Goal: Task Accomplishment & Management: Manage account settings

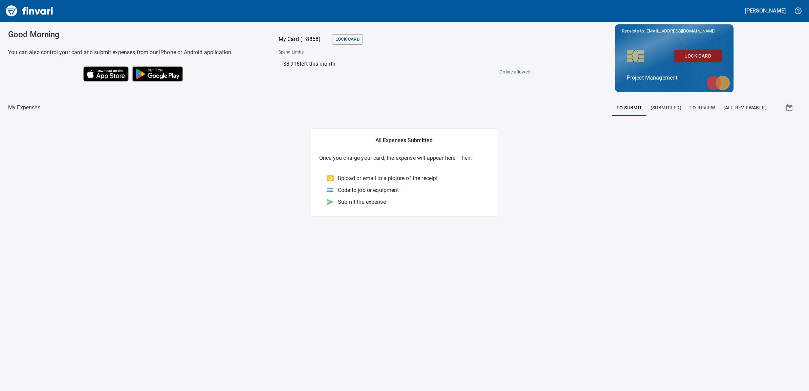
click at [706, 105] on span "To Review" at bounding box center [702, 108] width 26 height 8
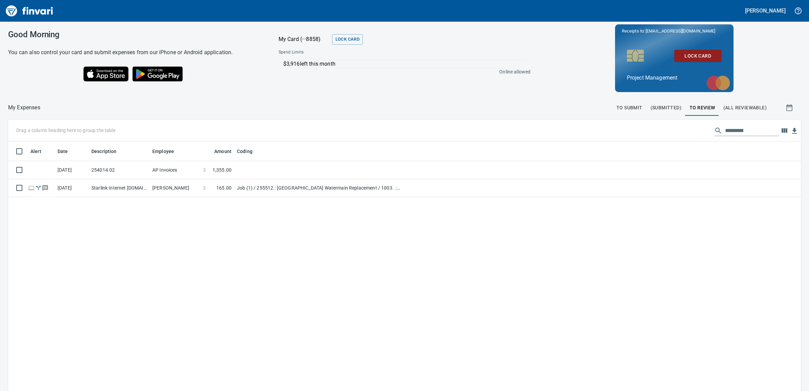
scroll to position [310, 779]
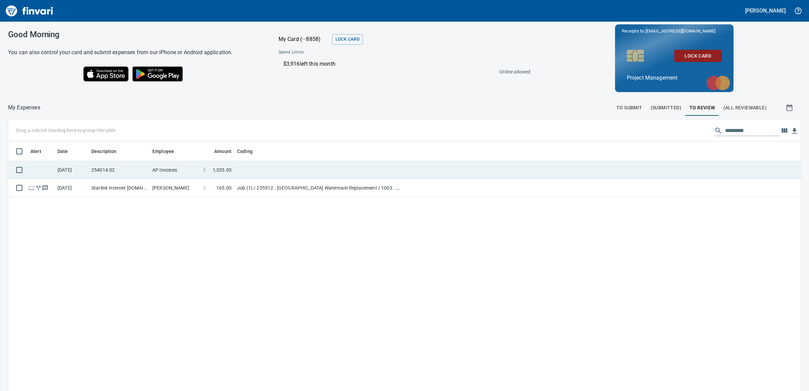
click at [188, 172] on td "AP Invoices" at bounding box center [175, 170] width 51 height 18
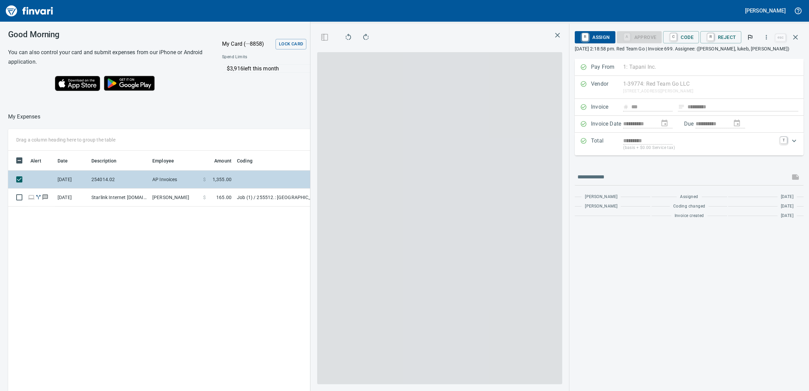
scroll to position [310, 610]
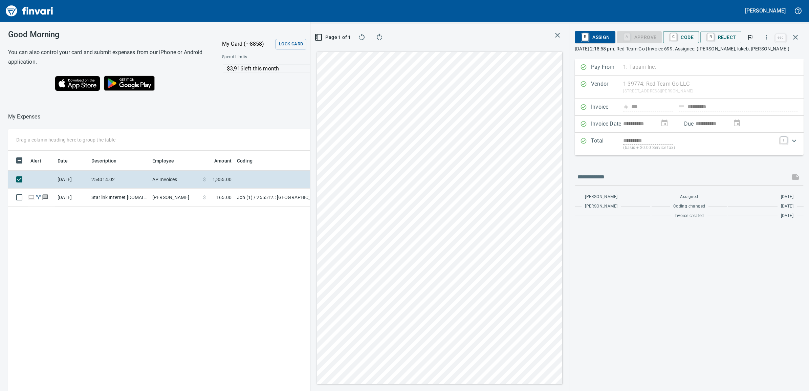
click at [687, 38] on span "C Code" at bounding box center [680, 37] width 25 height 12
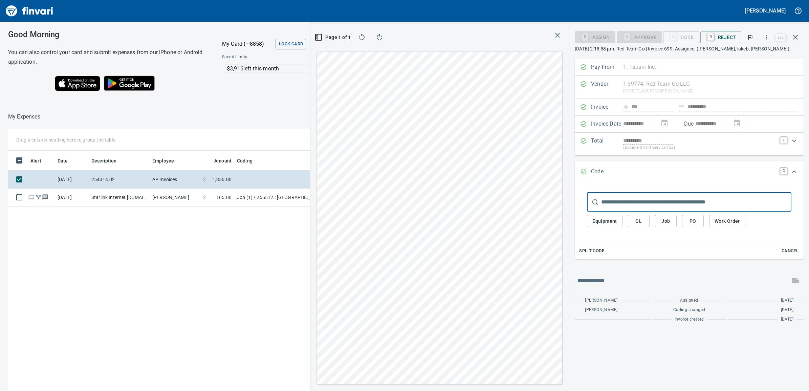
click at [623, 204] on input "text" at bounding box center [696, 202] width 190 height 19
click at [664, 224] on span "Job" at bounding box center [665, 221] width 11 height 8
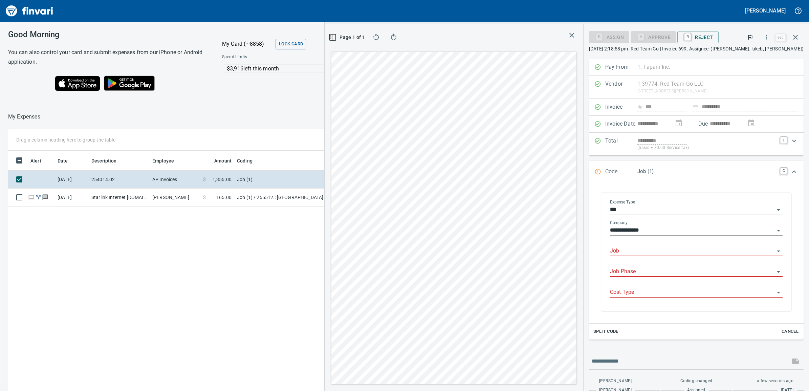
click at [664, 253] on input "Job" at bounding box center [692, 250] width 164 height 9
click at [617, 256] on div "**********" at bounding box center [696, 252] width 204 height 132
click at [780, 172] on link "C" at bounding box center [783, 171] width 7 height 7
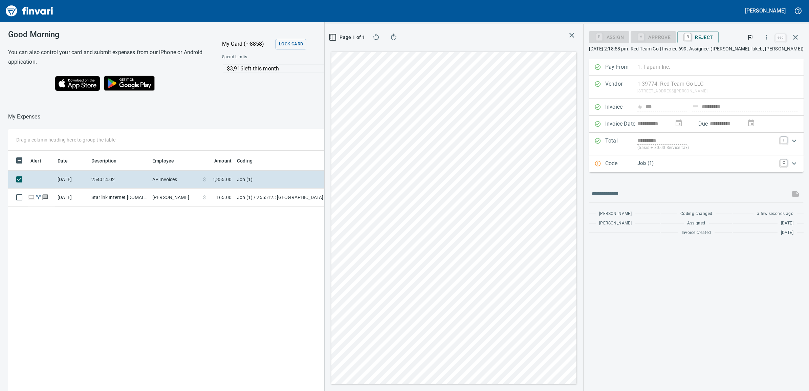
click at [786, 165] on div "Expand" at bounding box center [794, 163] width 16 height 16
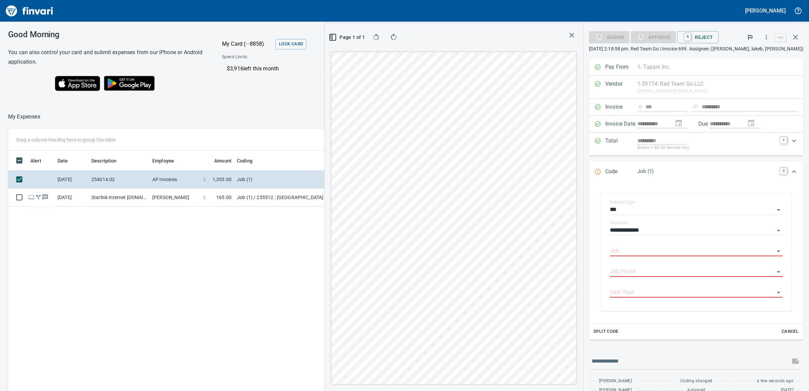
click at [667, 173] on p "Job (1)" at bounding box center [706, 171] width 139 height 8
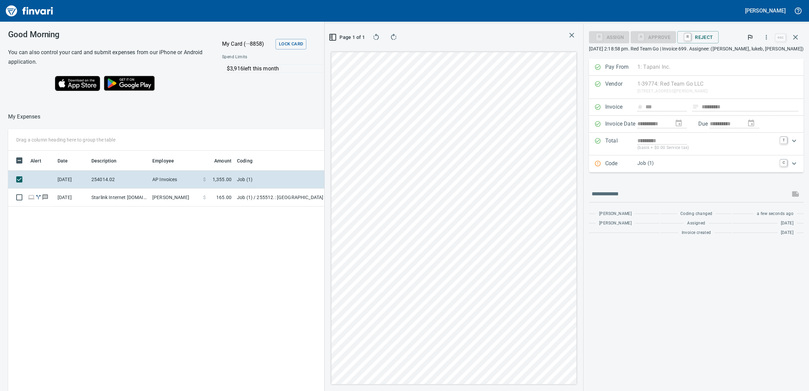
click at [666, 168] on div "Job (1)" at bounding box center [706, 163] width 139 height 9
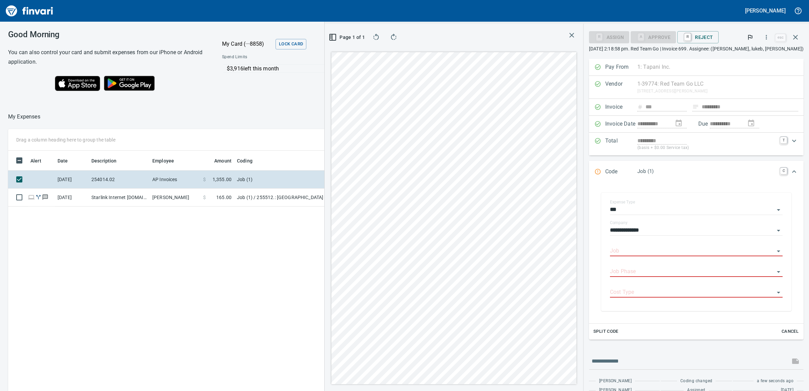
click at [788, 333] on span "Cancel" at bounding box center [790, 331] width 18 height 8
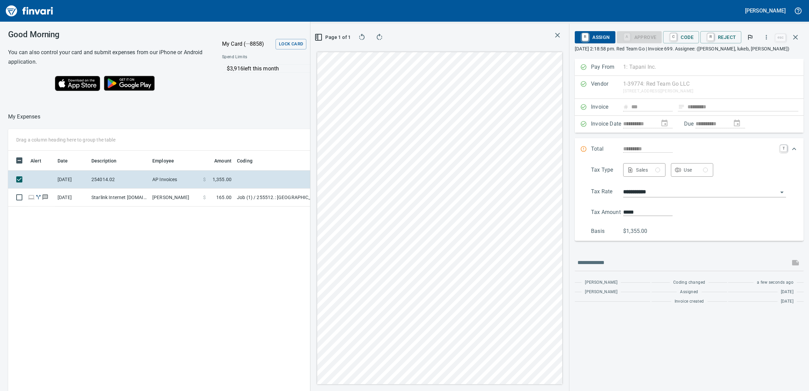
click at [687, 30] on div "R Assign A Approve C Code R Reject" at bounding box center [673, 37] width 199 height 15
click at [686, 33] on span "C Code" at bounding box center [680, 37] width 25 height 12
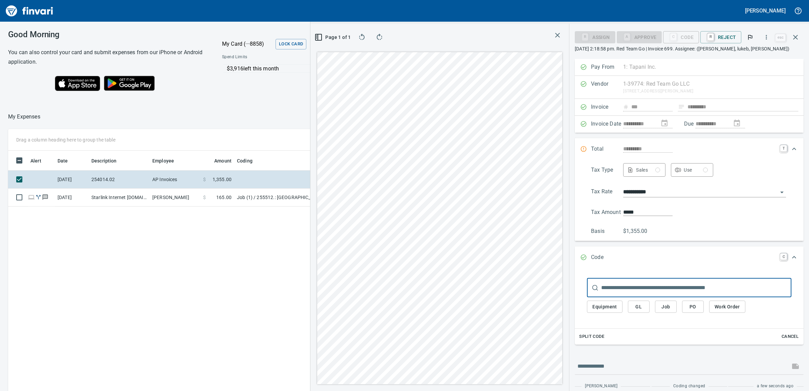
click at [692, 313] on button "PO" at bounding box center [693, 306] width 22 height 13
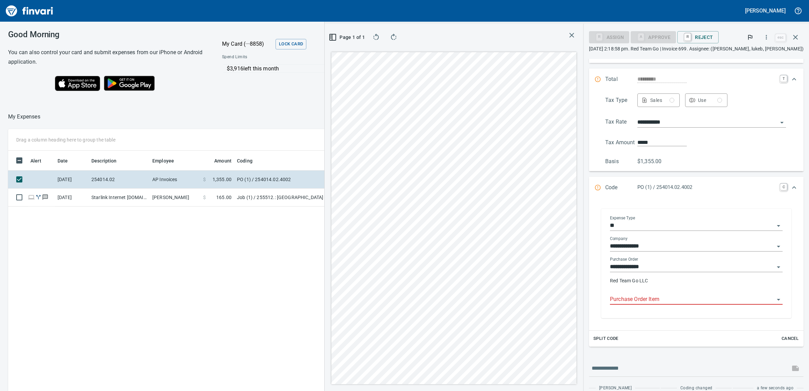
scroll to position [85, 0]
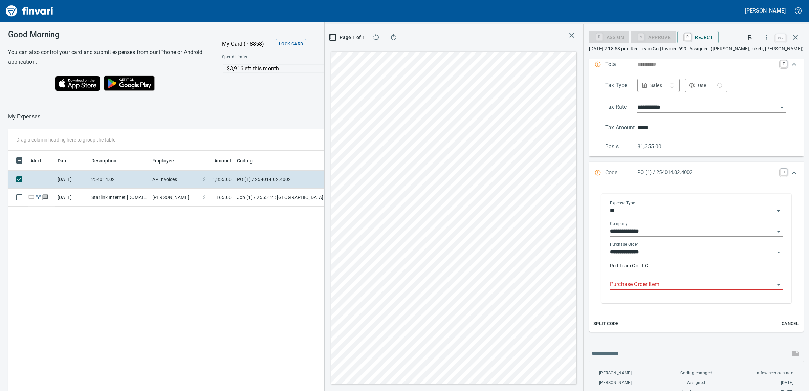
click at [774, 252] on icon "Open" at bounding box center [778, 252] width 8 height 8
click at [710, 287] on li "254014.02.4002 Red Team Go LLC" at bounding box center [703, 287] width 146 height 16
click at [677, 286] on input "Purchase Order Item" at bounding box center [692, 284] width 164 height 9
click at [709, 320] on div "1: Manager" at bounding box center [695, 317] width 120 height 8
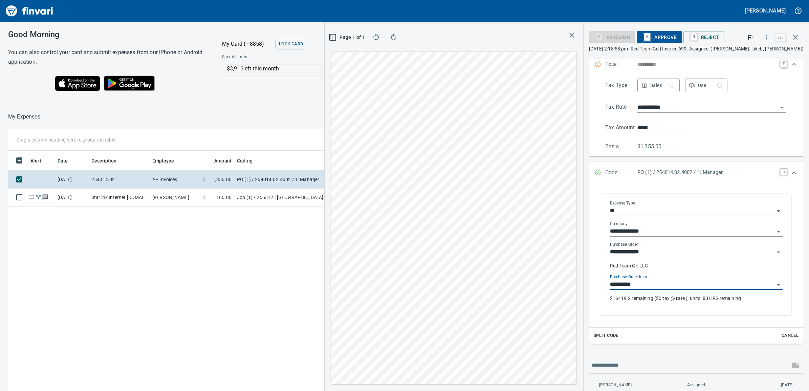
type input "**********"
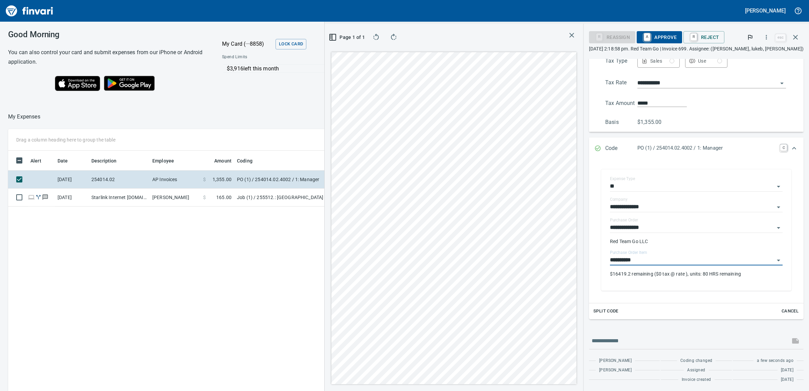
click at [615, 310] on span "Split Code" at bounding box center [605, 311] width 25 height 8
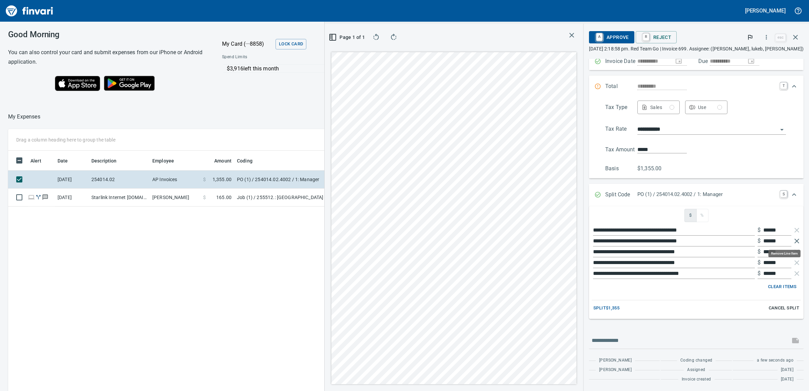
scroll to position [310, 610]
click at [792, 241] on icon "button" at bounding box center [796, 241] width 8 height 8
click at [794, 230] on icon "button" at bounding box center [796, 230] width 5 height 5
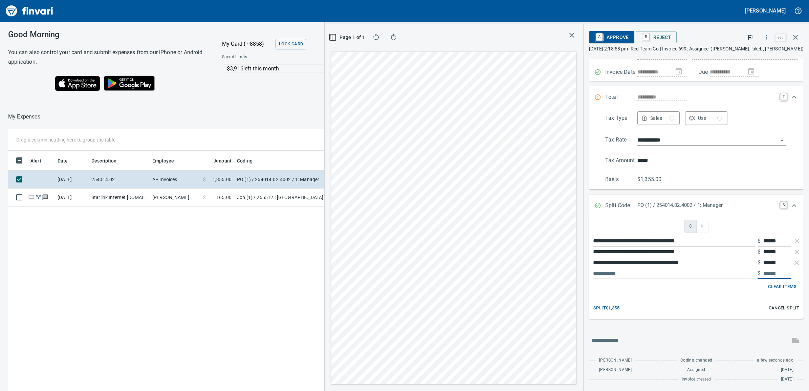
drag, startPoint x: 774, startPoint y: 272, endPoint x: 750, endPoint y: 271, distance: 24.0
click at [750, 271] on div "$" at bounding box center [695, 273] width 209 height 11
drag, startPoint x: 777, startPoint y: 272, endPoint x: 765, endPoint y: 271, distance: 12.2
click at [765, 271] on input "text" at bounding box center [777, 273] width 28 height 11
click at [775, 271] on input "text" at bounding box center [777, 273] width 28 height 11
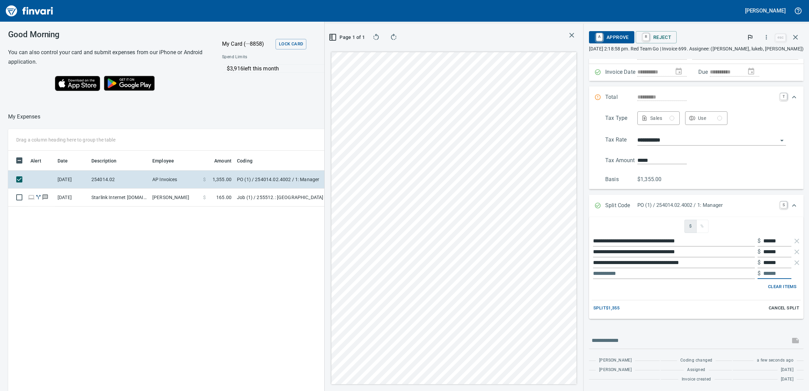
click at [740, 280] on ul "**********" at bounding box center [695, 257] width 209 height 49
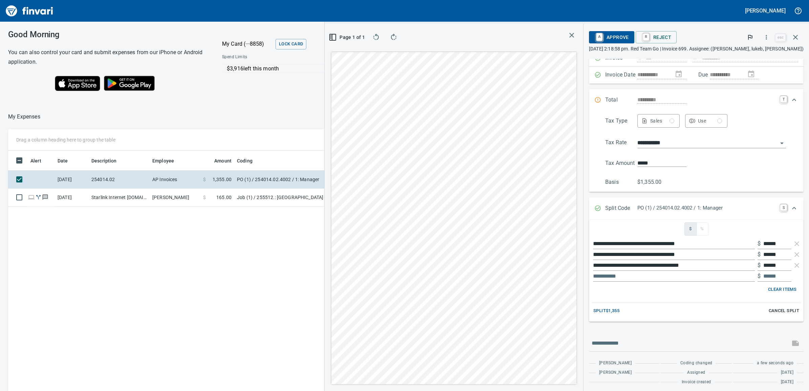
scroll to position [53, 0]
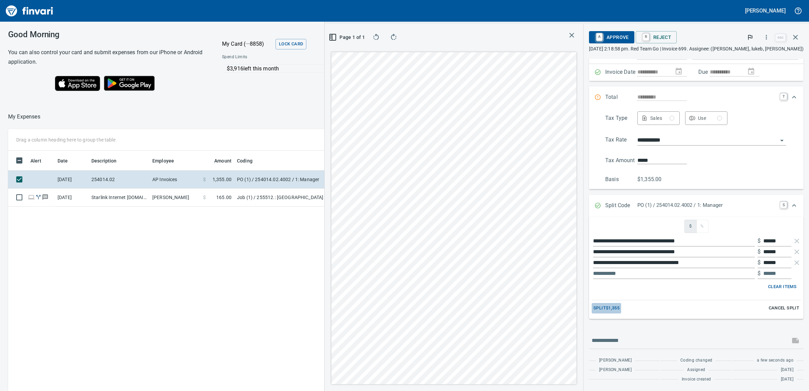
click at [619, 309] on span "Split $1,355" at bounding box center [606, 308] width 26 height 8
type input "******"
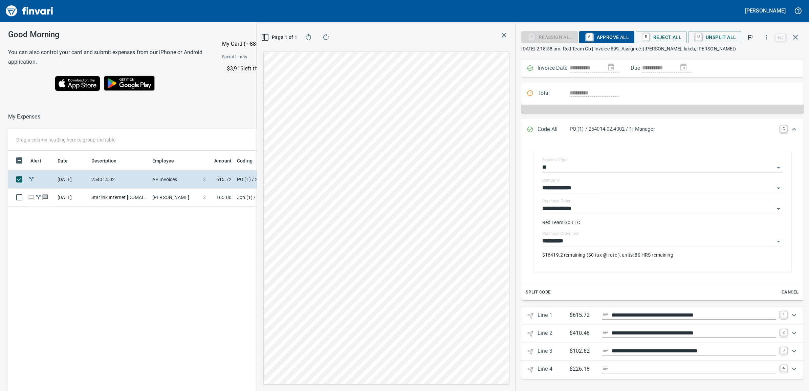
scroll to position [58, 0]
click at [790, 366] on icon "Expand" at bounding box center [794, 369] width 8 height 8
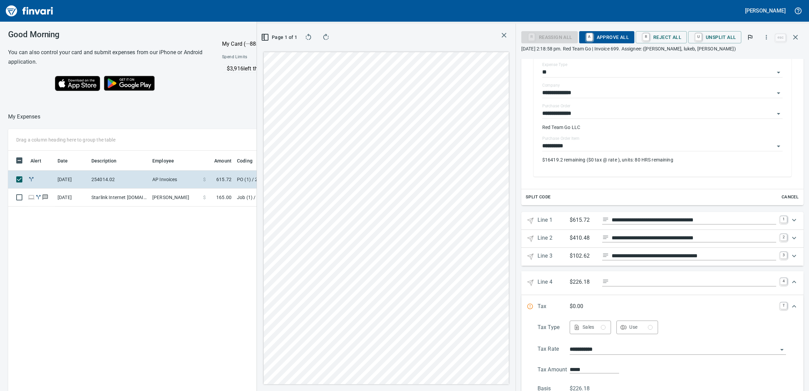
scroll to position [185, 0]
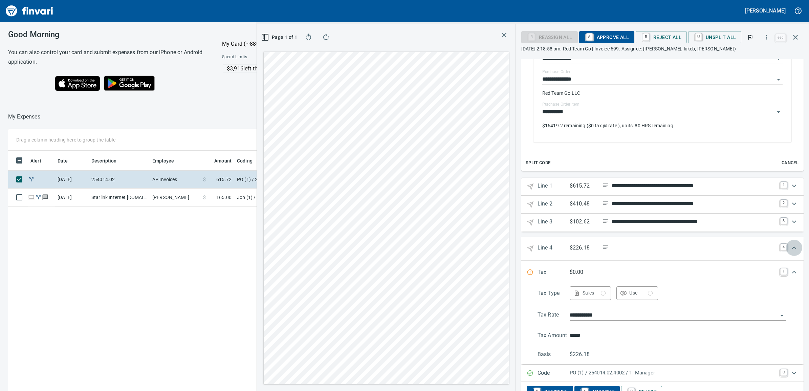
click at [790, 248] on icon "Expand" at bounding box center [794, 248] width 8 height 8
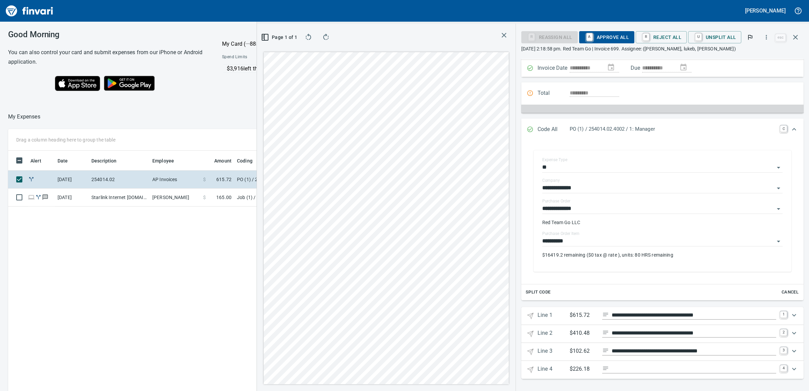
scroll to position [58, 0]
click at [781, 291] on span "Cancel" at bounding box center [790, 292] width 18 height 8
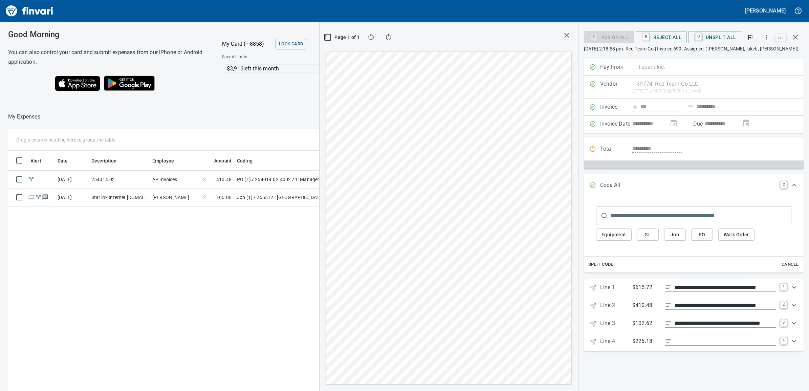
scroll to position [0, 0]
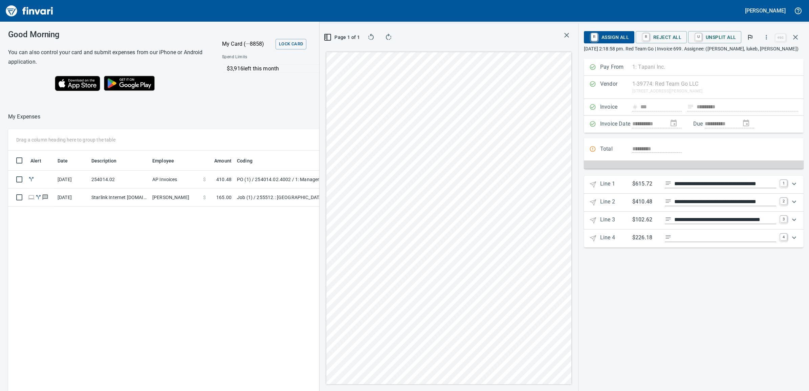
click at [601, 150] on div "Total *********" at bounding box center [694, 153] width 220 height 31
click at [595, 150] on div "Total *********" at bounding box center [694, 153] width 220 height 31
click at [722, 39] on span "U Unsplit All" at bounding box center [714, 37] width 42 height 12
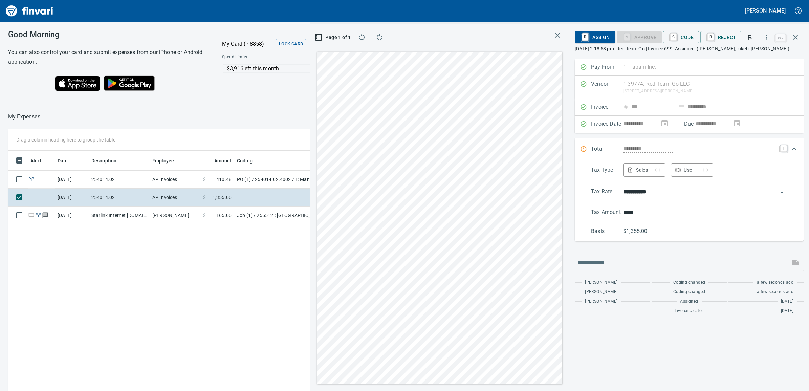
scroll to position [310, 610]
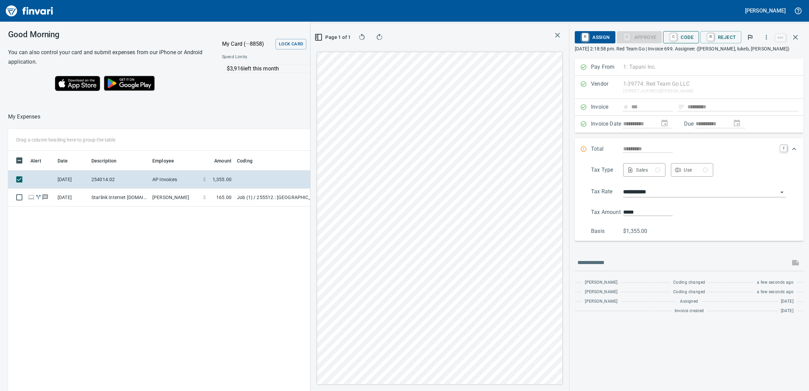
click at [690, 34] on span "C Code" at bounding box center [680, 37] width 25 height 12
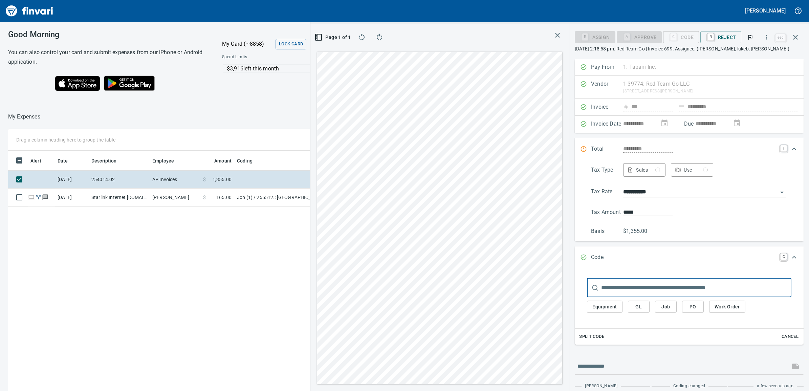
click at [659, 172] on div "button" at bounding box center [657, 169] width 5 height 5
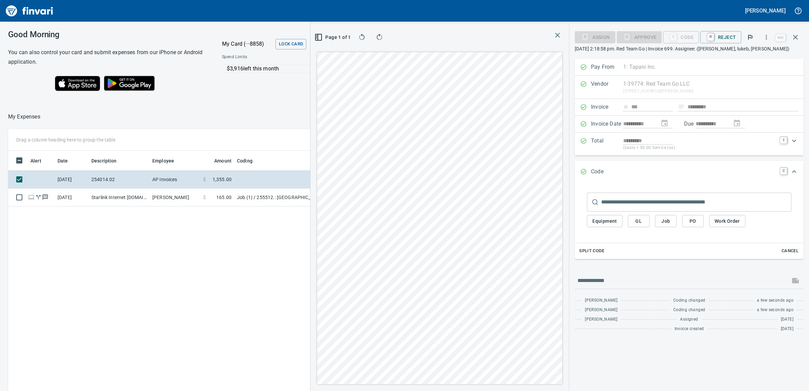
click at [665, 222] on span "Job" at bounding box center [665, 221] width 11 height 8
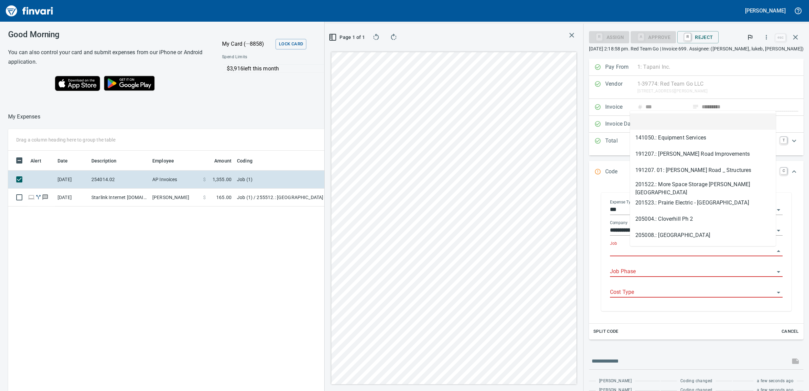
click at [661, 255] on input "Job" at bounding box center [692, 250] width 164 height 9
click at [612, 236] on div "**********" at bounding box center [696, 253] width 214 height 140
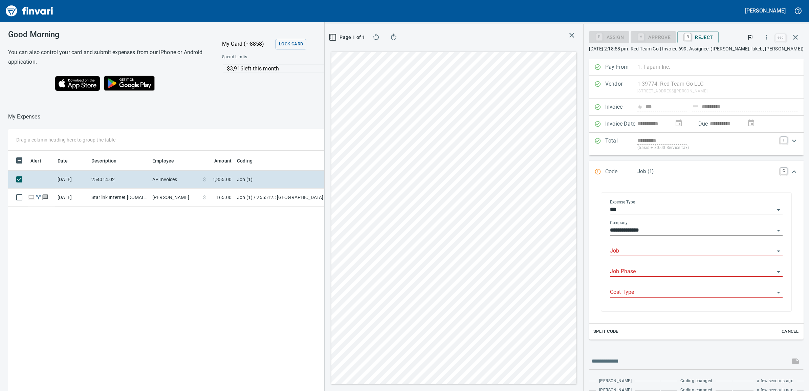
click at [667, 248] on input "Job" at bounding box center [692, 250] width 164 height 9
type input "*********"
click at [661, 249] on input "Job" at bounding box center [692, 250] width 164 height 9
click at [674, 289] on li "254014. 02: Canyonfalls Creek PS Design" at bounding box center [703, 285] width 146 height 16
type input "**********"
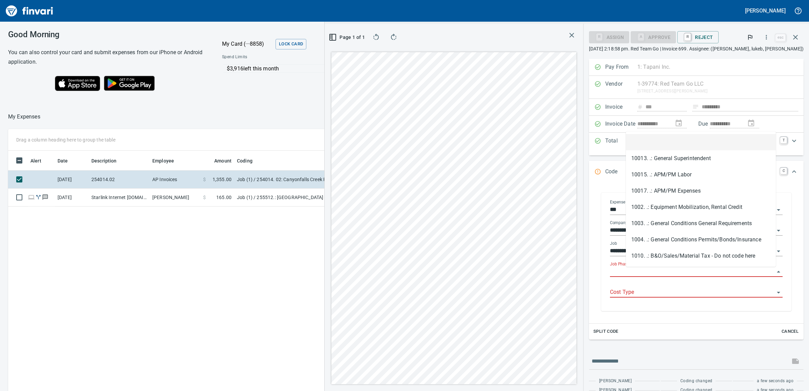
click at [671, 272] on input "Job Phase" at bounding box center [692, 271] width 164 height 9
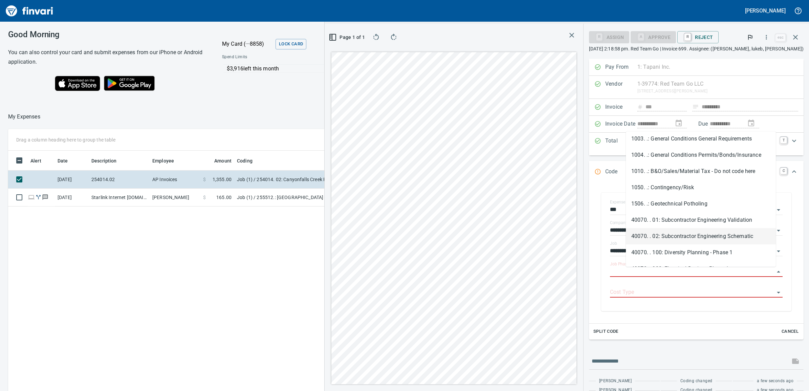
scroll to position [97, 0]
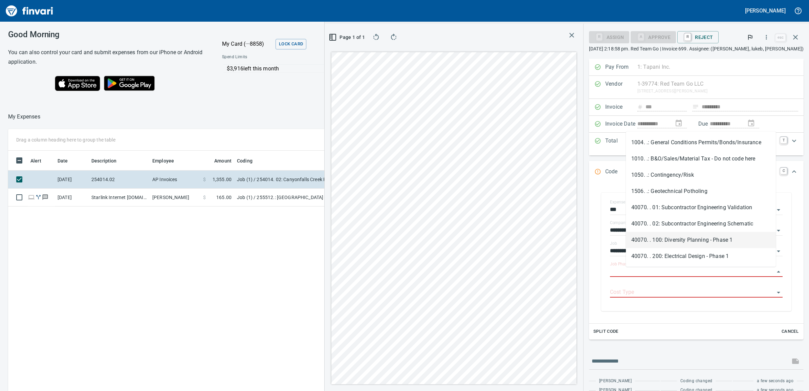
click at [692, 242] on li "40070. . 100: Diversity Planning - Phase 1" at bounding box center [701, 240] width 150 height 16
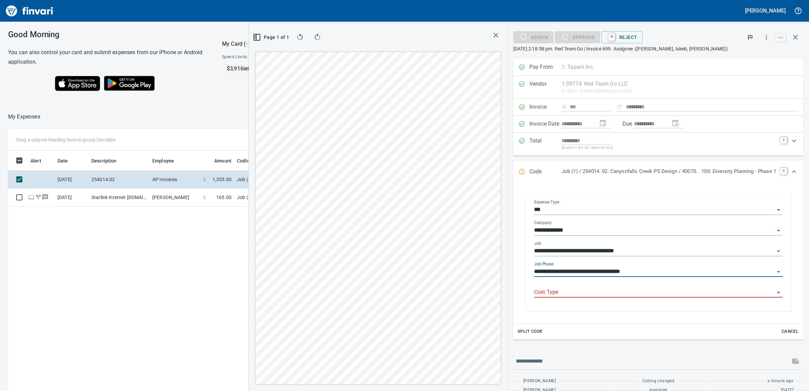
type input "**********"
click at [594, 292] on input "Cost Type" at bounding box center [654, 292] width 240 height 9
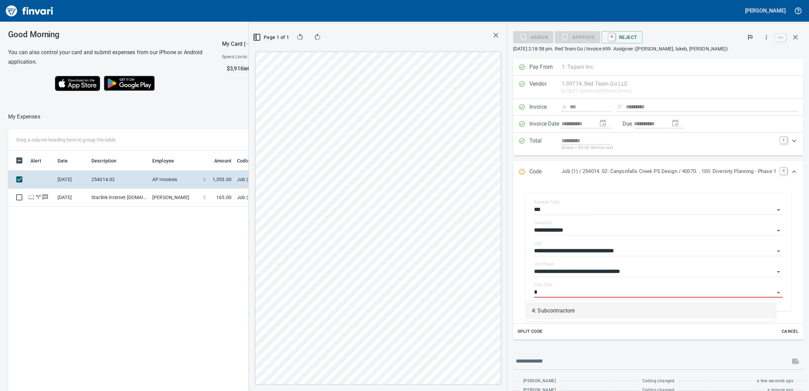
click at [592, 311] on li "4: Subcontractors" at bounding box center [650, 310] width 249 height 16
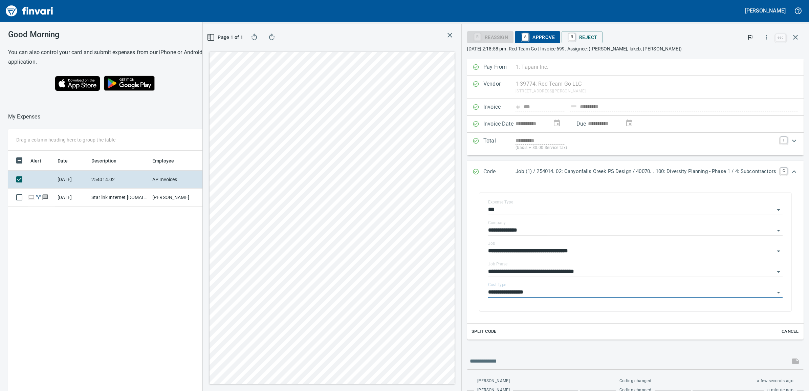
type input "**********"
click at [583, 326] on div "Split Code Cancel" at bounding box center [635, 331] width 336 height 16
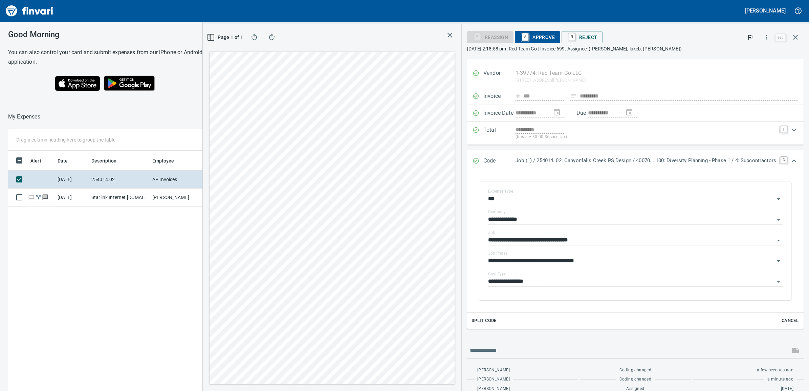
scroll to position [0, 0]
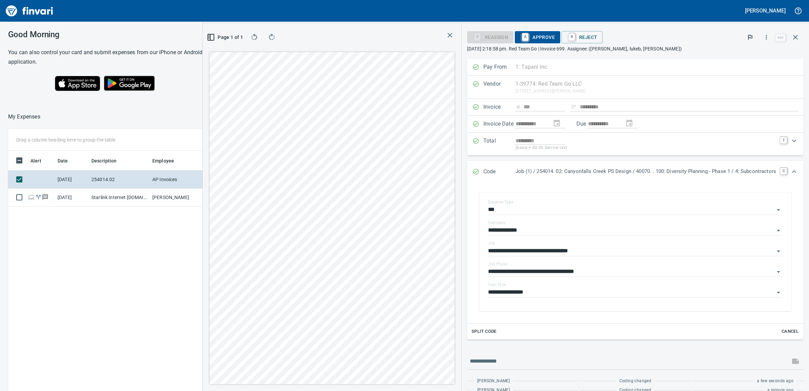
click at [534, 38] on span "A Approve" at bounding box center [537, 37] width 35 height 12
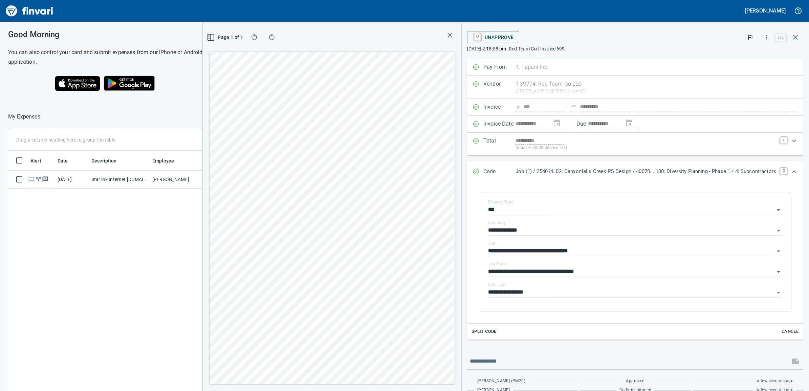
click at [446, 35] on icon "button" at bounding box center [450, 35] width 8 height 8
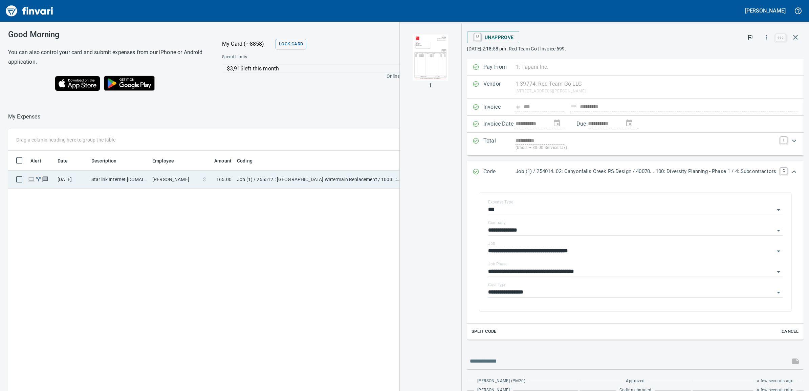
click at [312, 181] on td "Job (1) / 255512.: [GEOGRAPHIC_DATA] Watermain Replacement / 1003. .: General R…" at bounding box center [318, 180] width 169 height 18
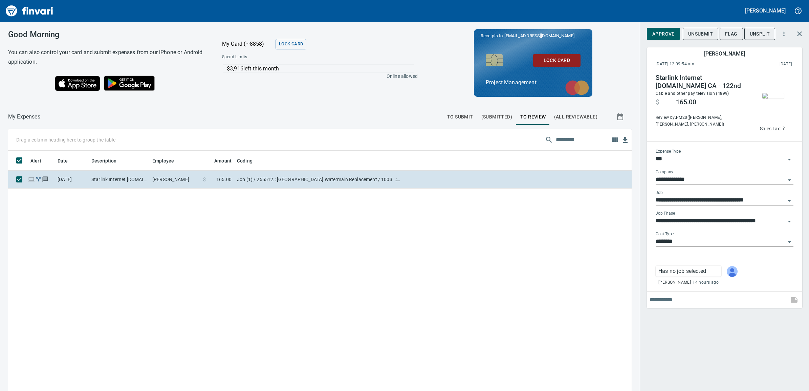
click at [702, 199] on input "**********" at bounding box center [720, 200] width 130 height 9
click at [714, 216] on li "255510.: Pipeline Road Waterline Resilience" at bounding box center [724, 217] width 138 height 16
type input "**********"
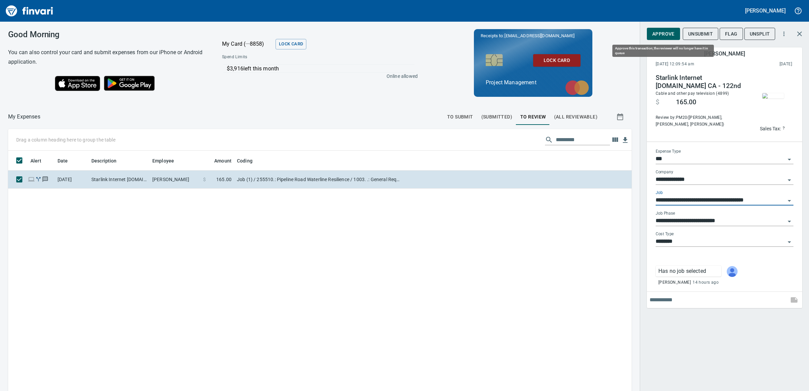
type input "**********"
click at [663, 31] on span "Approve" at bounding box center [663, 34] width 22 height 8
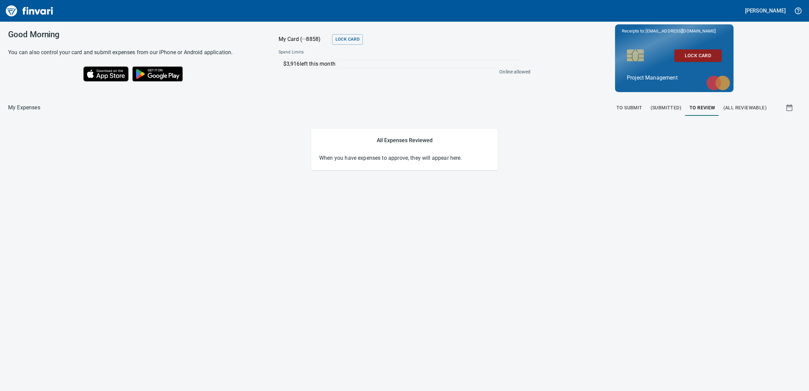
click at [623, 109] on span "To Submit" at bounding box center [629, 108] width 26 height 8
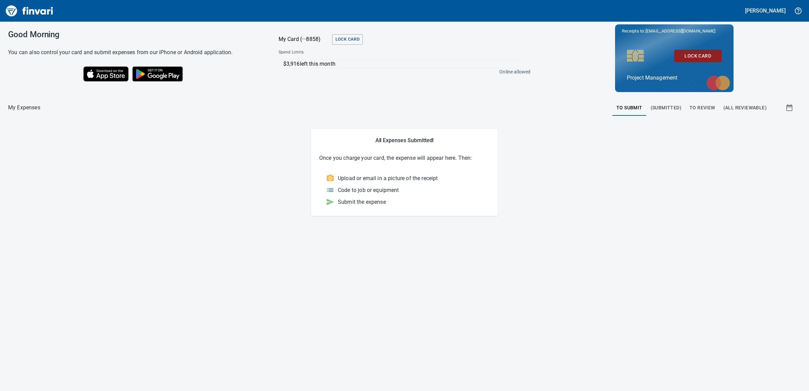
click at [220, 197] on main "All Expenses Submitted! Once you charge your card, the expense will appear here…" at bounding box center [404, 172] width 792 height 87
